Goal: Transaction & Acquisition: Purchase product/service

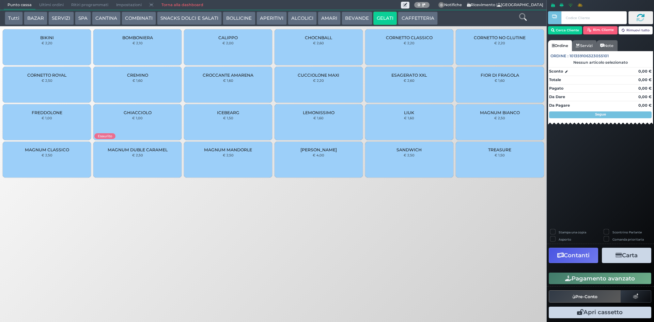
click at [526, 15] on icon at bounding box center [522, 16] width 7 height 7
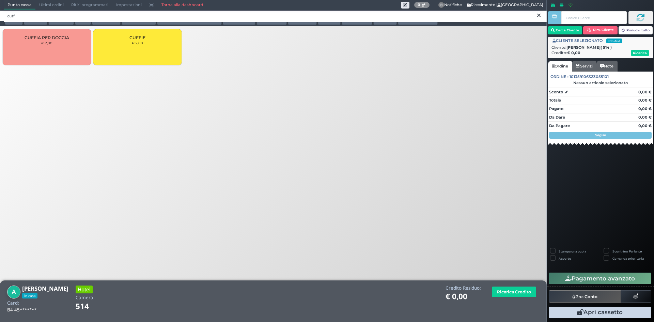
type input "cuff"
click at [142, 34] on div "CUFFIE € 2,00" at bounding box center [137, 47] width 88 height 36
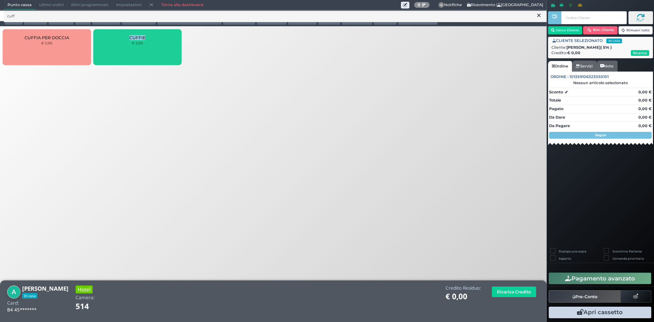
drag, startPoint x: 142, startPoint y: 34, endPoint x: 149, endPoint y: 36, distance: 7.2
click at [143, 34] on div "CUFFIE € 2,00" at bounding box center [137, 47] width 88 height 36
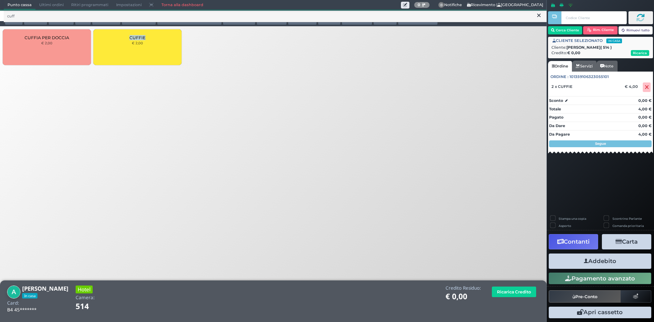
click at [585, 263] on icon "button" at bounding box center [586, 261] width 4 height 7
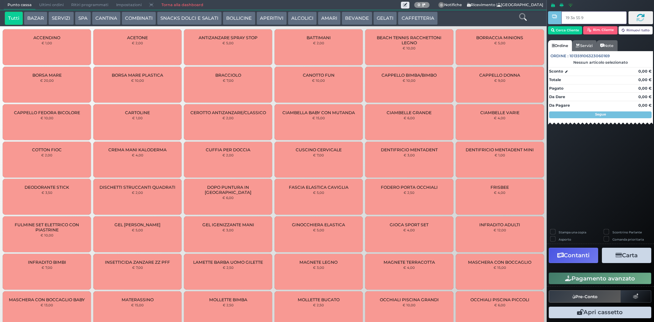
type input "19 3a 55 95"
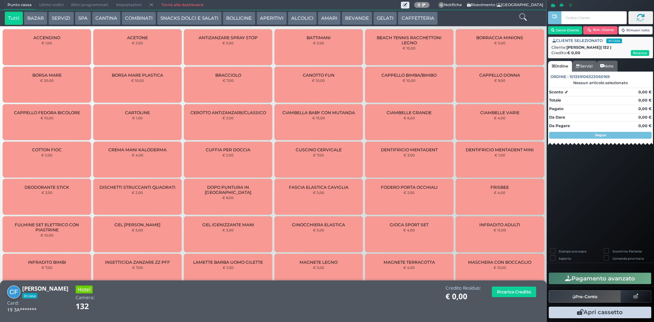
click at [519, 16] on icon at bounding box center [522, 16] width 7 height 7
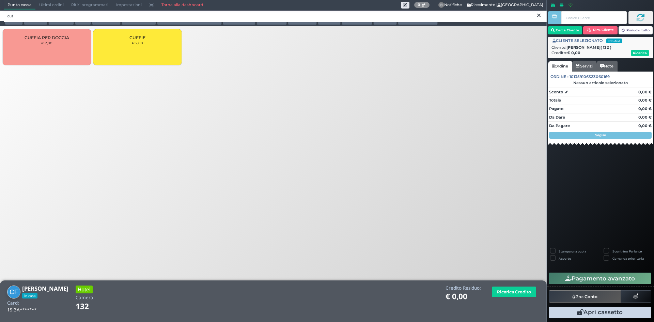
type input "cuf"
click at [139, 45] on div "CUFFIE € 2,00" at bounding box center [137, 47] width 88 height 36
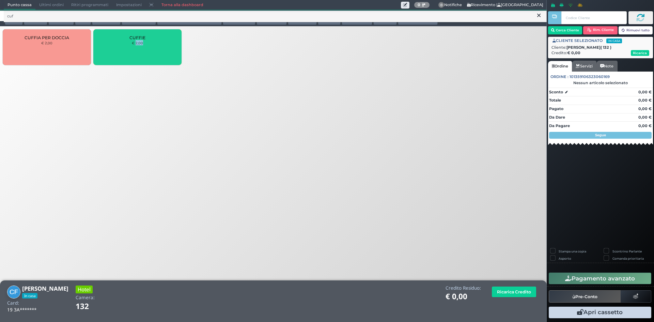
click at [139, 45] on div "CUFFIE € 2,00" at bounding box center [137, 47] width 88 height 36
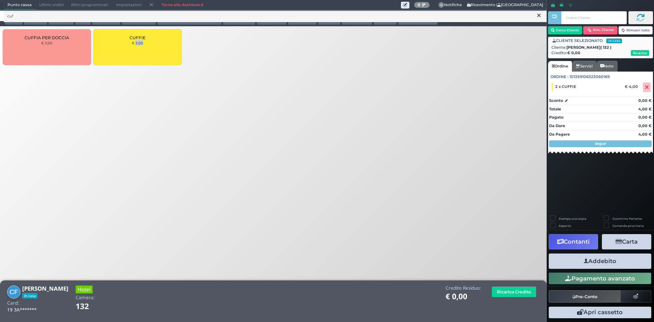
click at [614, 260] on button "Addebito" at bounding box center [600, 260] width 103 height 15
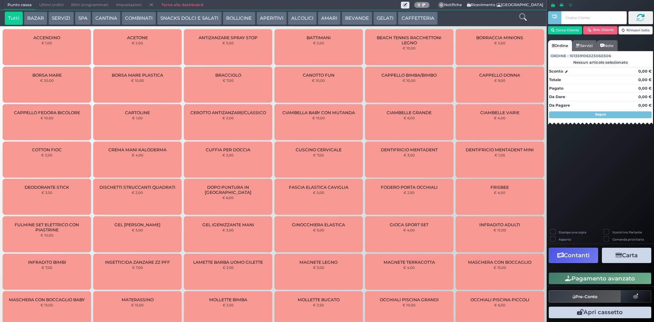
click at [525, 18] on icon at bounding box center [522, 16] width 7 height 7
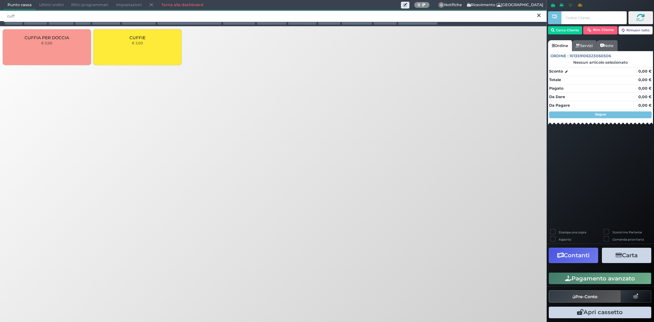
type input "cuff"
click at [133, 45] on div "CUFFIE € 2,00" at bounding box center [137, 47] width 88 height 36
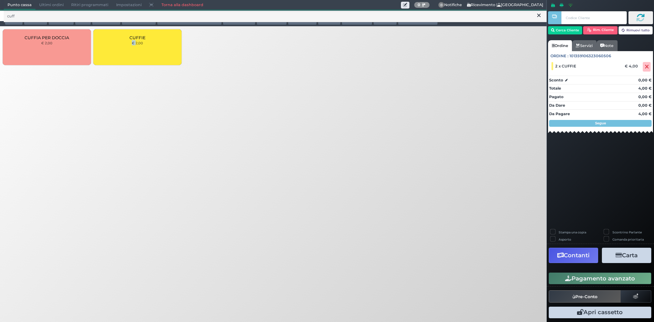
click at [596, 281] on button "Pagamento avanzato" at bounding box center [600, 279] width 103 height 12
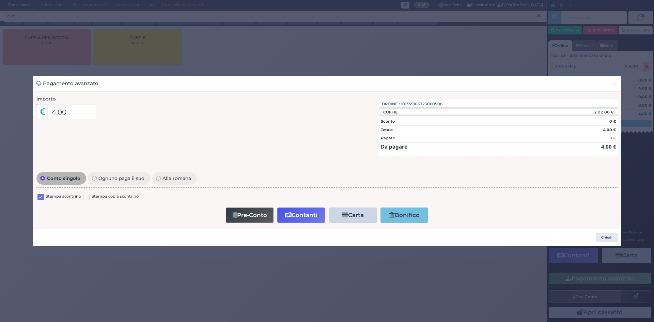
click at [39, 200] on label at bounding box center [40, 197] width 6 height 6
click at [0, 0] on input "checkbox" at bounding box center [0, 0] width 0 height 0
click at [299, 221] on button "Contanti" at bounding box center [301, 214] width 48 height 15
